Goal: Task Accomplishment & Management: Manage account settings

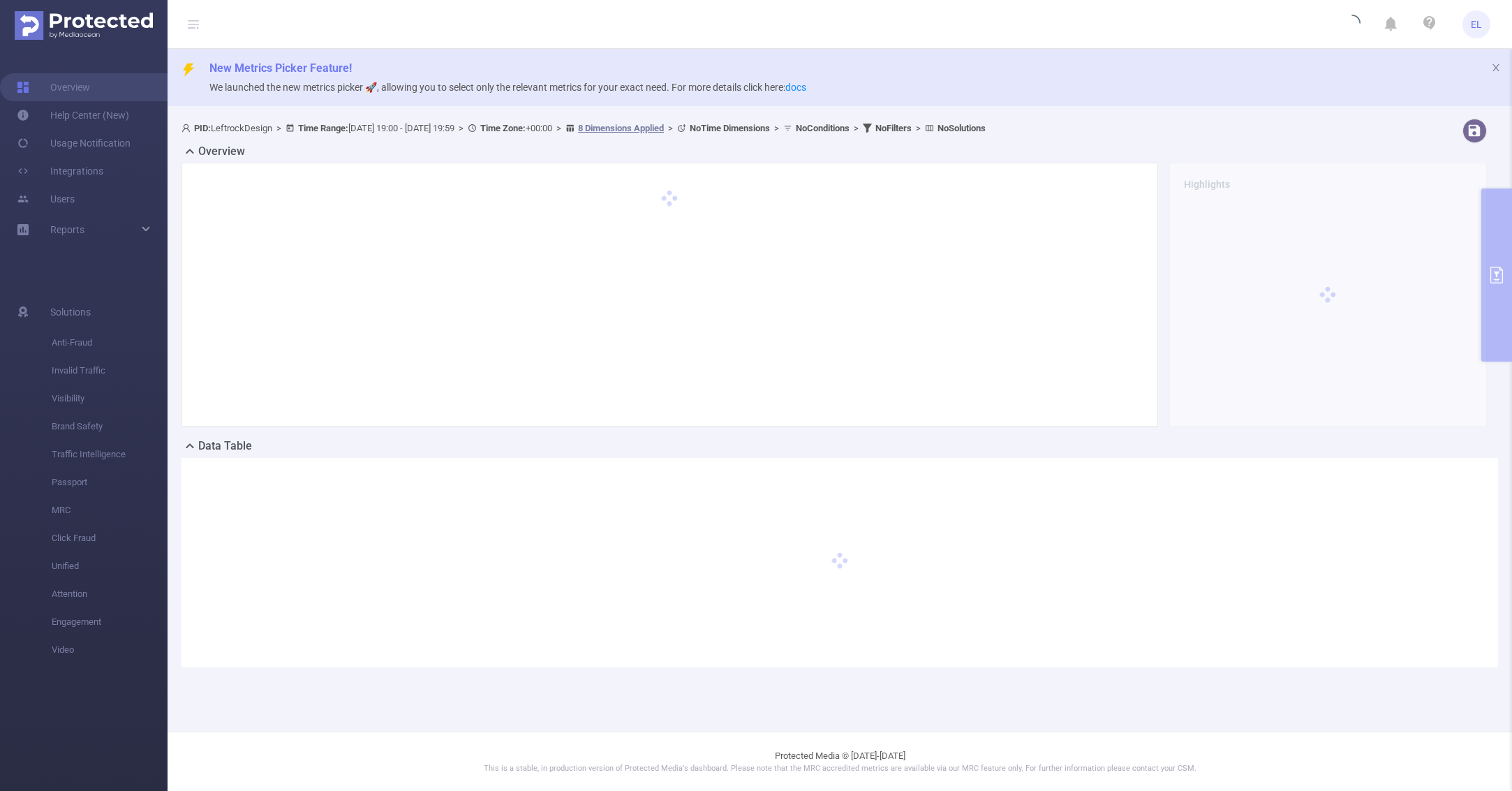
click at [1485, 34] on span "EL" at bounding box center [1477, 25] width 28 height 28
click at [1409, 102] on link "Logout" at bounding box center [1414, 112] width 154 height 20
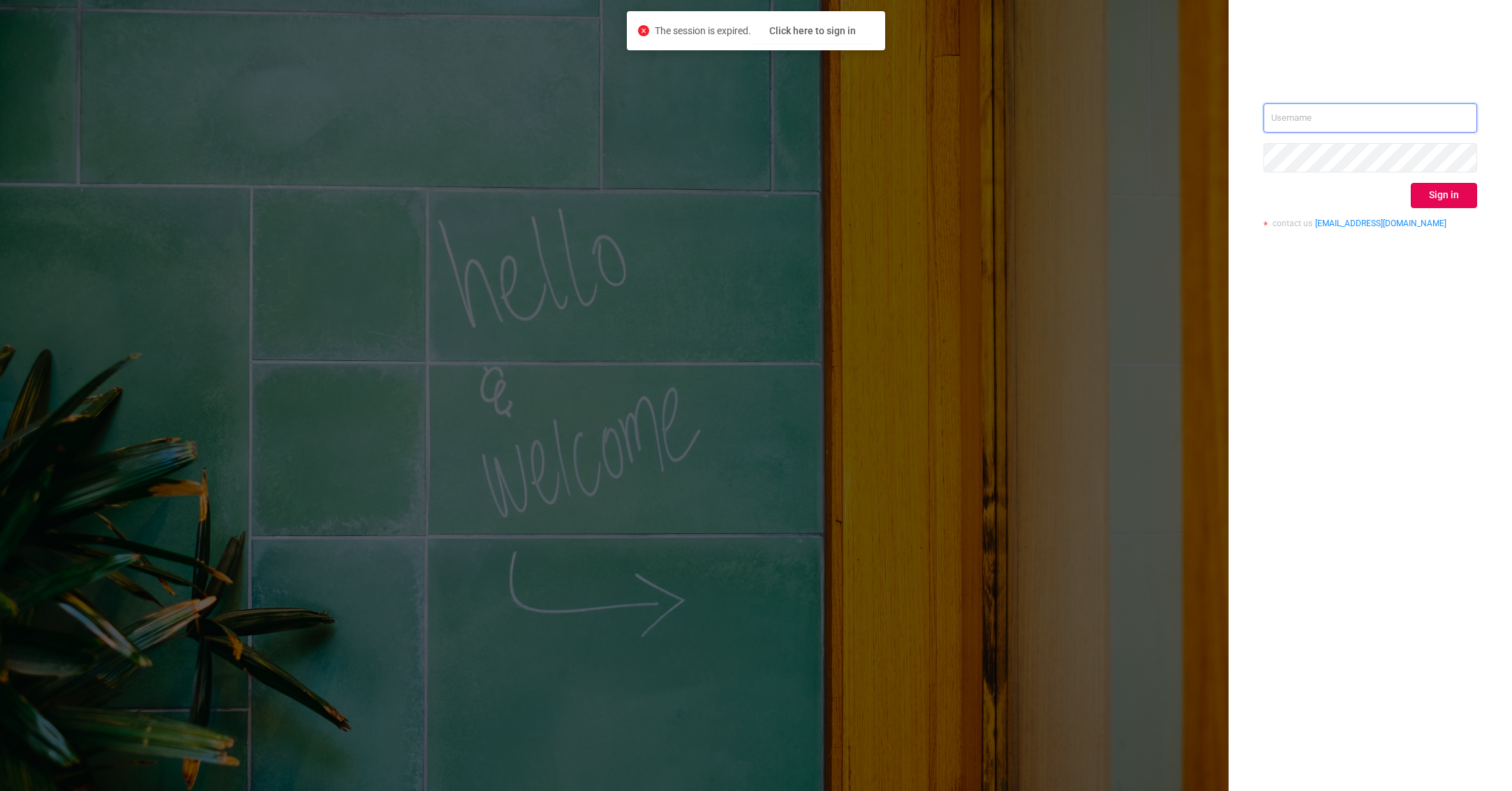
click at [1370, 129] on input "text" at bounding box center [1370, 118] width 213 height 30
type input "vladilen.sitnikov@umg.team"
click at [1431, 188] on button "Sign in" at bounding box center [1444, 195] width 66 height 25
